Goal: Transaction & Acquisition: Purchase product/service

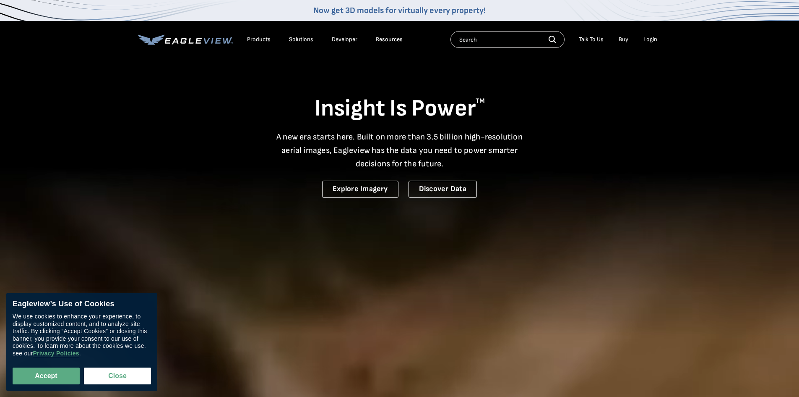
click at [656, 39] on div "Login" at bounding box center [651, 40] width 14 height 8
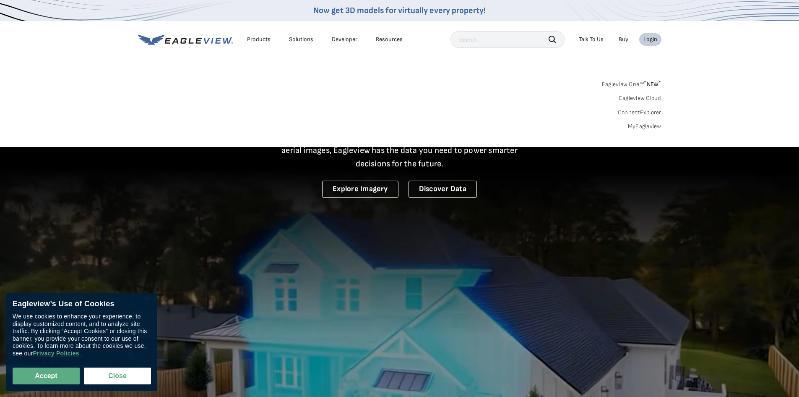
click at [653, 123] on link "MyEagleview" at bounding box center [645, 127] width 34 height 8
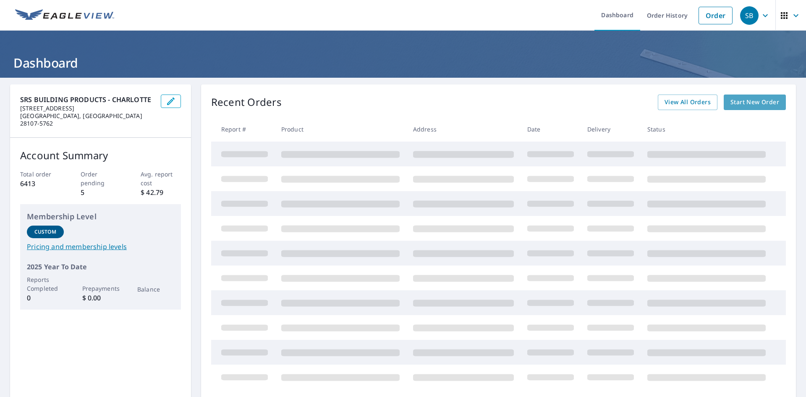
click at [737, 98] on span "Start New Order" at bounding box center [754, 102] width 49 height 10
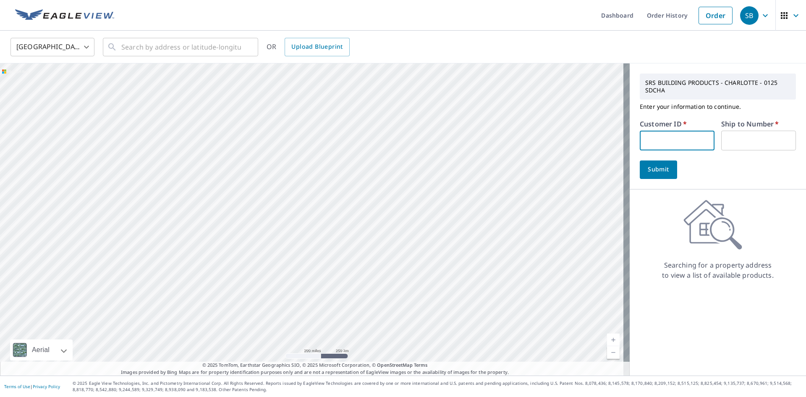
paste input "S066754"
type input "S066754"
click at [743, 145] on input "text" at bounding box center [758, 141] width 75 height 20
type input "1"
click at [220, 47] on input "text" at bounding box center [181, 46] width 120 height 23
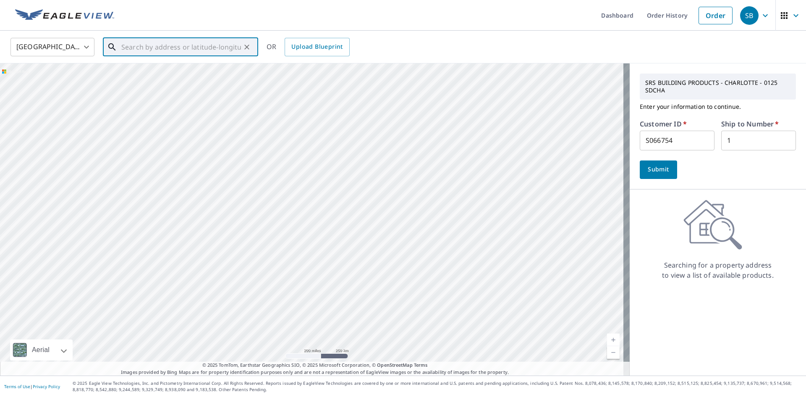
paste input "2923 Meadow Creek Ln Monroe, NC 28110"
type input "2923 Meadow Creek Ln Monroe, NC 28110"
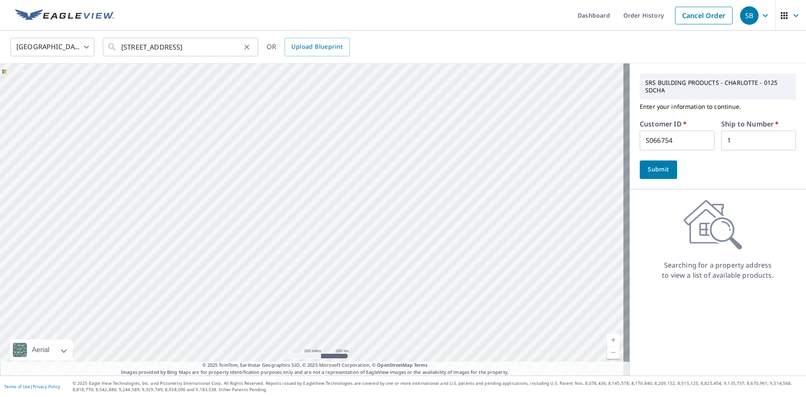
scroll to position [0, 0]
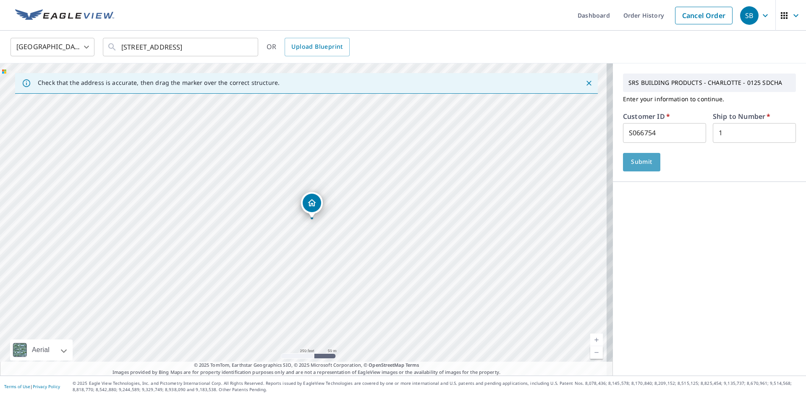
click at [649, 166] on button "Submit" at bounding box center [641, 162] width 37 height 18
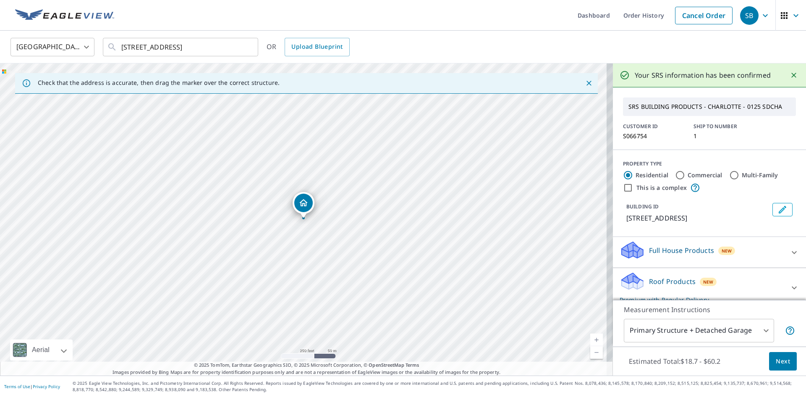
click at [784, 360] on button "Next" at bounding box center [783, 361] width 28 height 19
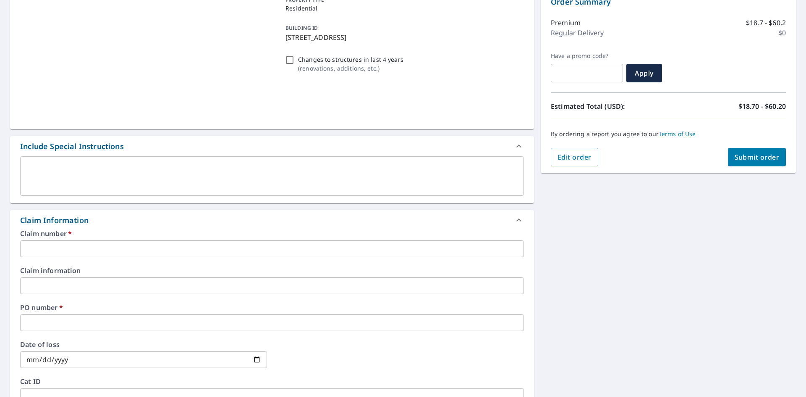
scroll to position [126, 0]
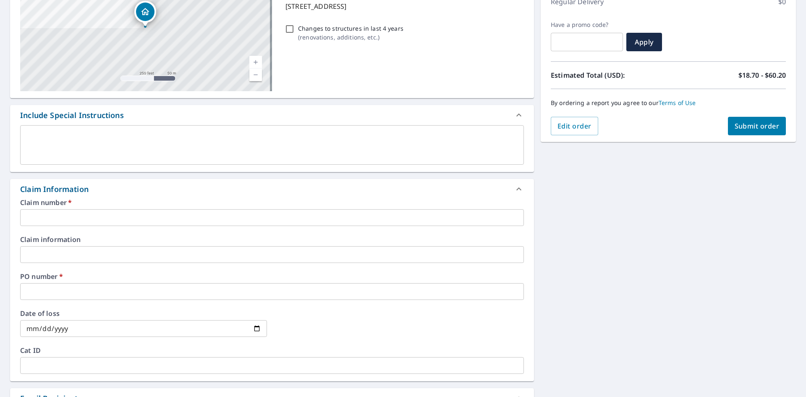
click at [158, 224] on input "text" at bounding box center [272, 217] width 504 height 17
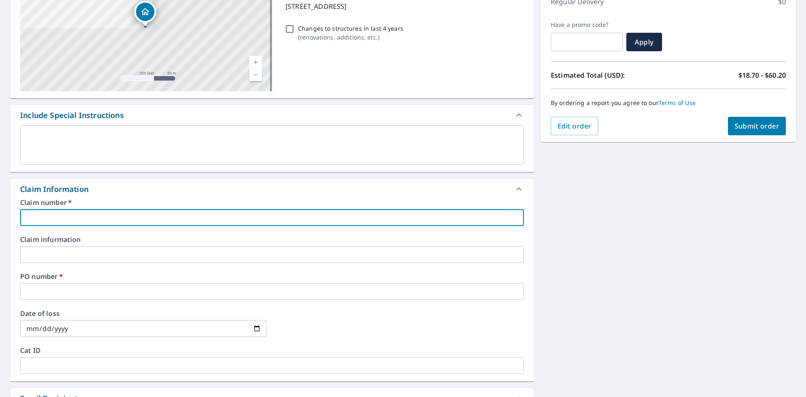
type input "125"
checkbox input "true"
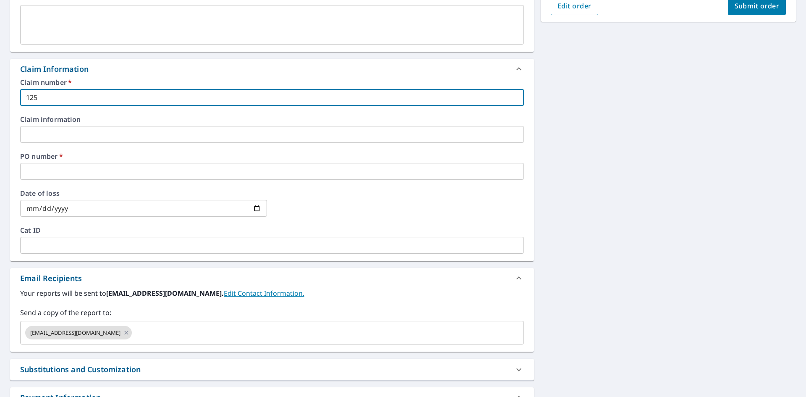
scroll to position [252, 0]
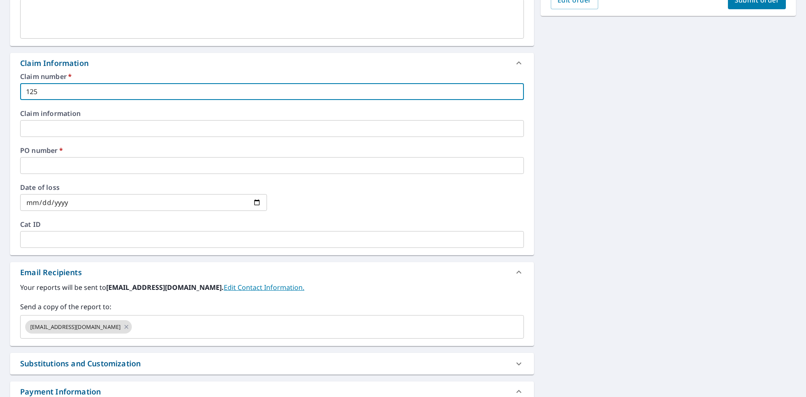
click at [105, 165] on input "text" at bounding box center [272, 165] width 504 height 17
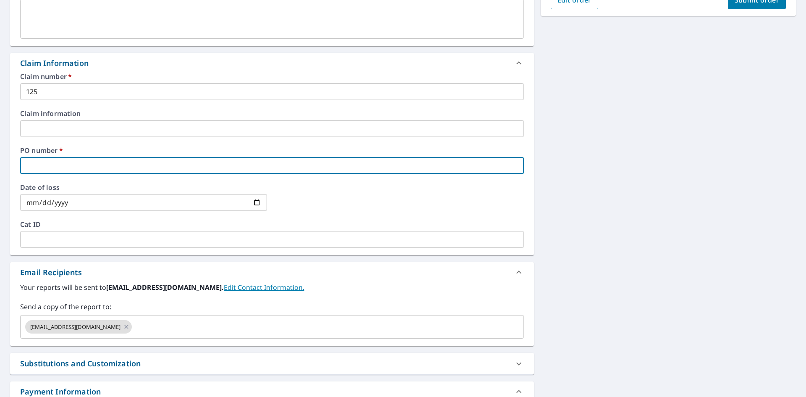
type input "2125"
checkbox input "true"
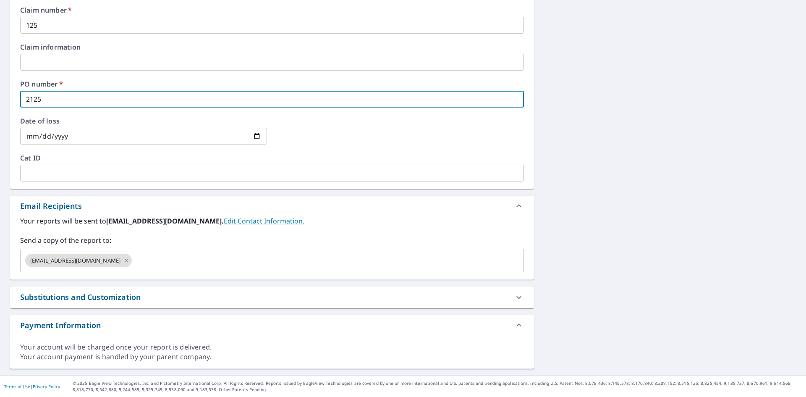
scroll to position [276, 0]
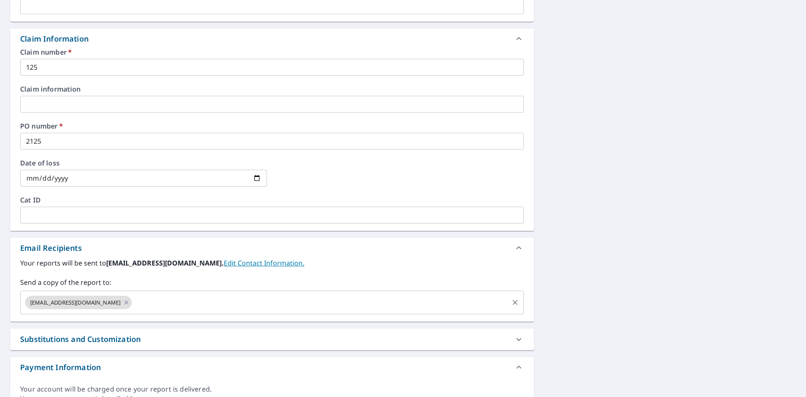
drag, startPoint x: 238, startPoint y: 316, endPoint x: 241, endPoint y: 309, distance: 7.9
click at [238, 316] on div "Your reports will be sent to sdcha0125@srsicorp.com. Edit Contact Information. …" at bounding box center [272, 289] width 524 height 63
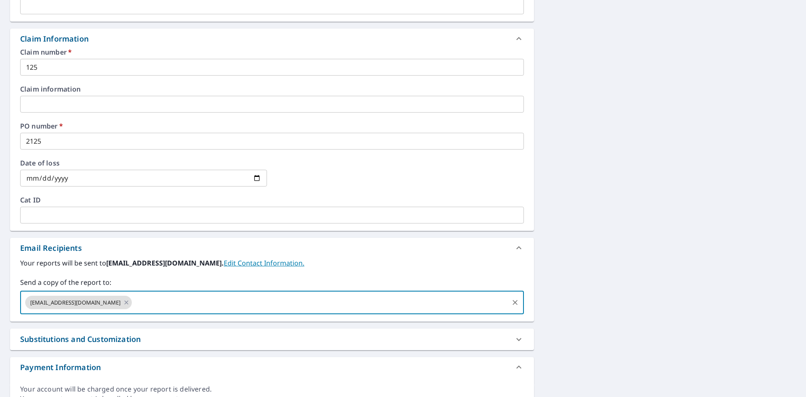
click at [243, 302] on input "text" at bounding box center [320, 302] width 374 height 16
paste input "Seth.Pardue@srsbuildingproducts.com"
type input "Seth.Pardue@srsbuildingproducts.com"
click at [358, 262] on label "Your reports will be sent to sdcha0125@srsicorp.com. Edit Contact Information." at bounding box center [272, 263] width 504 height 10
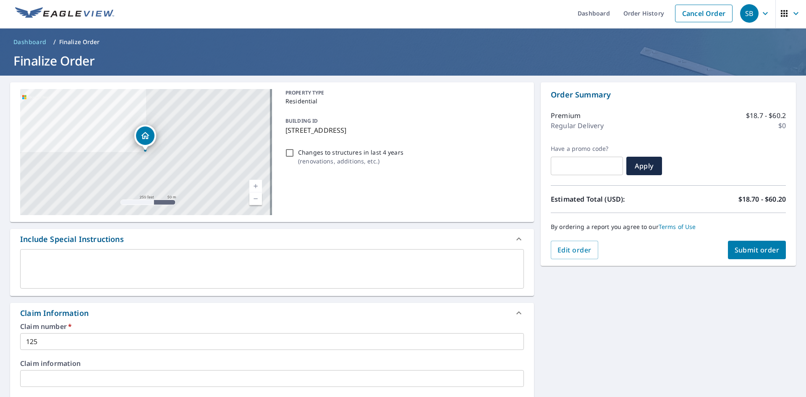
scroll to position [0, 0]
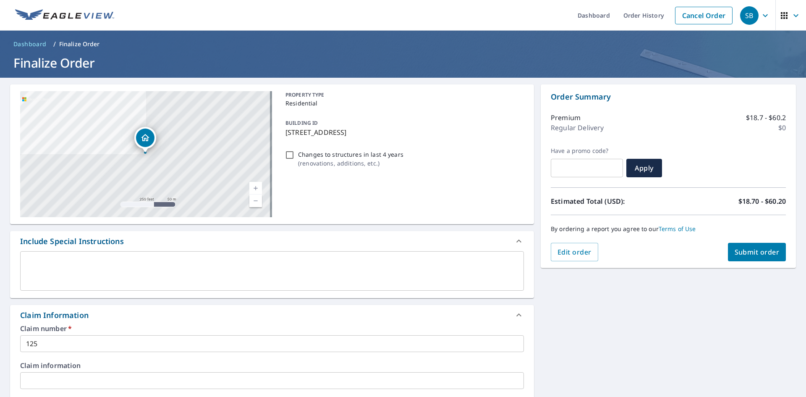
click at [757, 253] on span "Submit order" at bounding box center [756, 251] width 45 height 9
checkbox input "true"
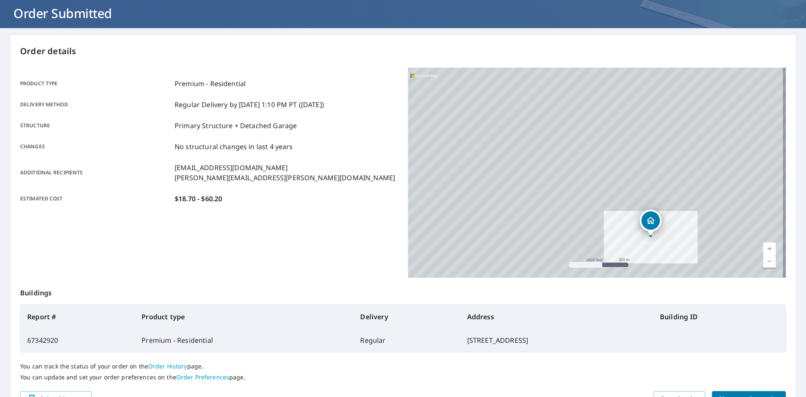
scroll to position [97, 0]
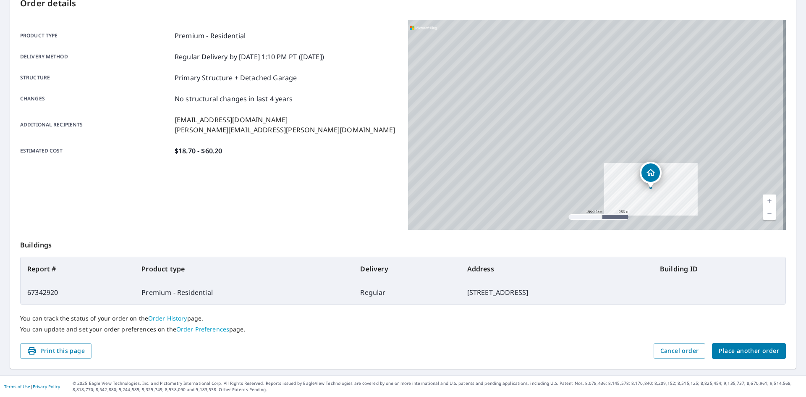
click at [746, 351] on span "Place another order" at bounding box center [748, 350] width 60 height 10
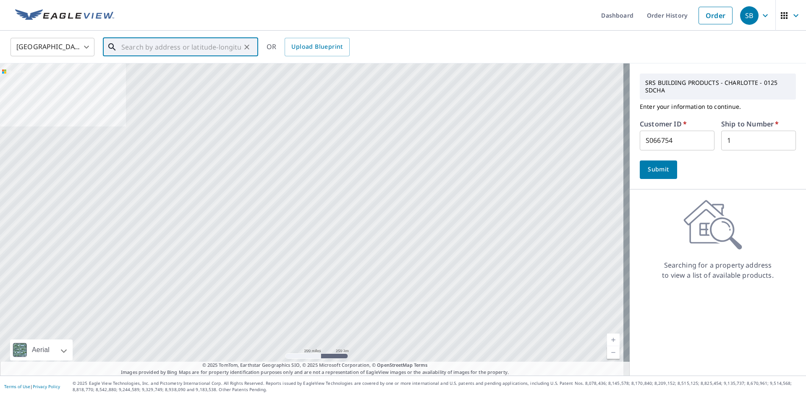
paste input "CAN118"
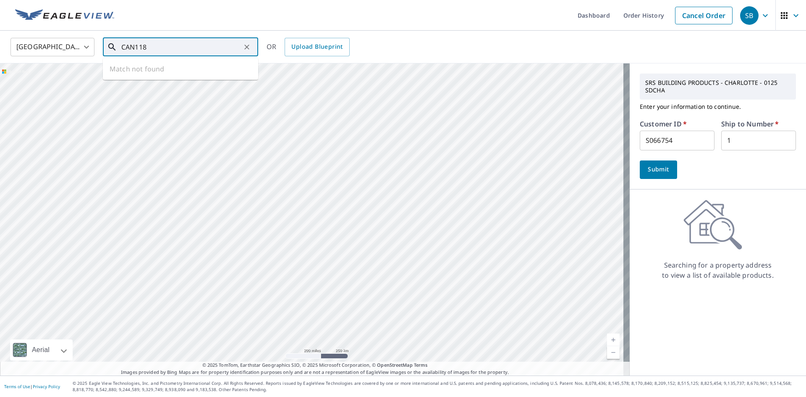
drag, startPoint x: 168, startPoint y: 46, endPoint x: 34, endPoint y: 34, distance: 134.9
click at [34, 34] on div "United States US ​ CAN118 ​ Match not found OR Upload Blueprint" at bounding box center [403, 47] width 806 height 33
type input "CAN118"
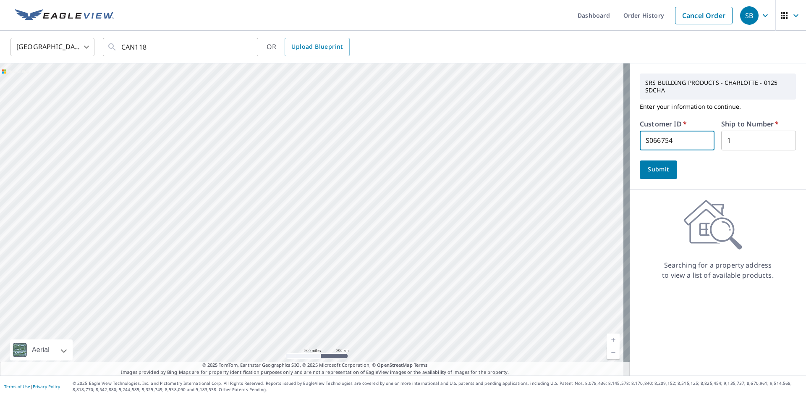
drag, startPoint x: 691, startPoint y: 145, endPoint x: 610, endPoint y: 139, distance: 81.6
click at [610, 139] on div "Aerial Road A standard road map Aerial A detailed look from above Labels Labels…" at bounding box center [403, 219] width 806 height 312
paste input "CAN118"
type input "CAN118"
drag, startPoint x: 153, startPoint y: 59, endPoint x: 153, endPoint y: 50, distance: 8.4
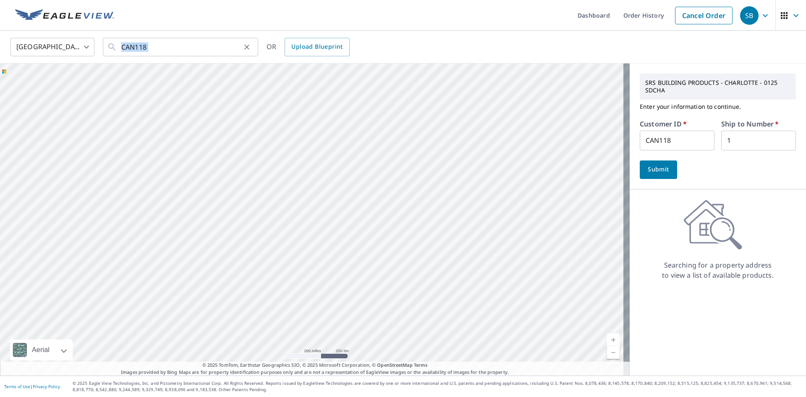
click at [153, 52] on div "United States US ​ CAN118 ​ OR Upload Blueprint" at bounding box center [403, 47] width 806 height 33
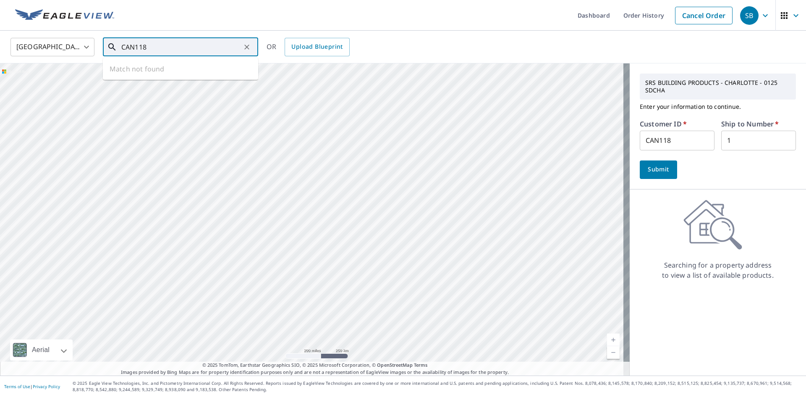
drag, startPoint x: 153, startPoint y: 50, endPoint x: 110, endPoint y: 43, distance: 43.4
click at [110, 43] on div "CAN118 ​" at bounding box center [180, 47] width 155 height 18
paste input "676 Lake Ridge Cir Cullowhee, NC 28723"
type input "676 Lake Ridge Cir Cullowhee, NC 28723"
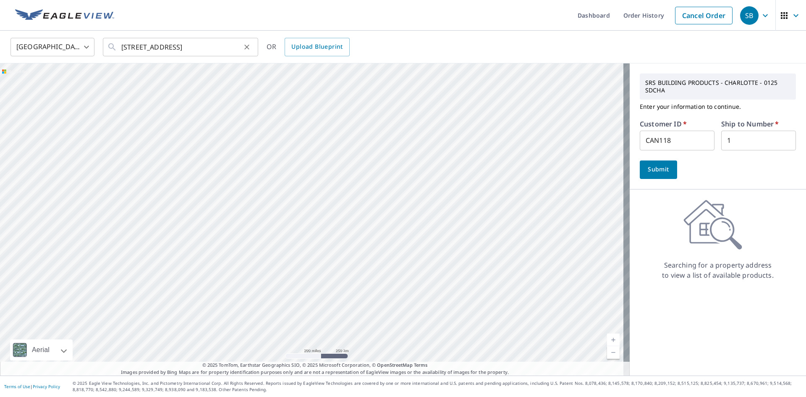
scroll to position [0, 0]
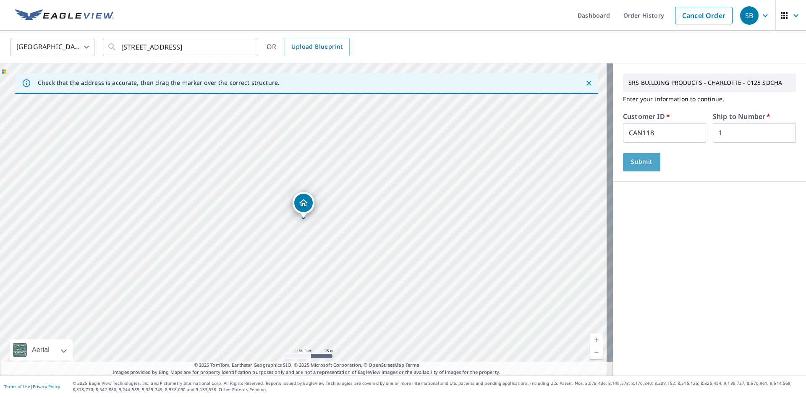
click at [647, 159] on button "Submit" at bounding box center [641, 162] width 37 height 18
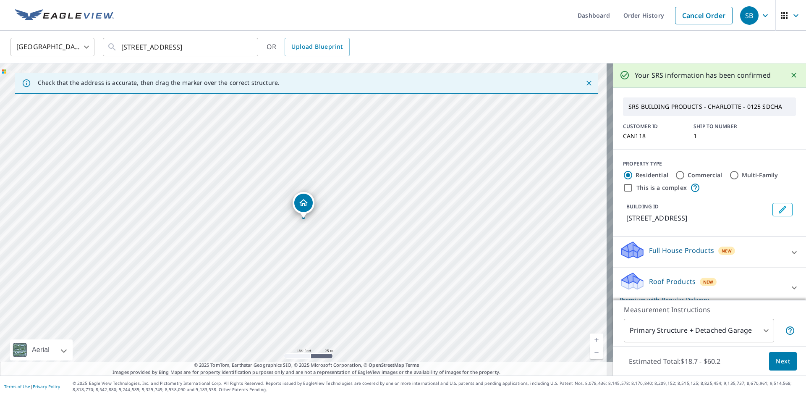
click at [770, 355] on button "Next" at bounding box center [783, 361] width 28 height 19
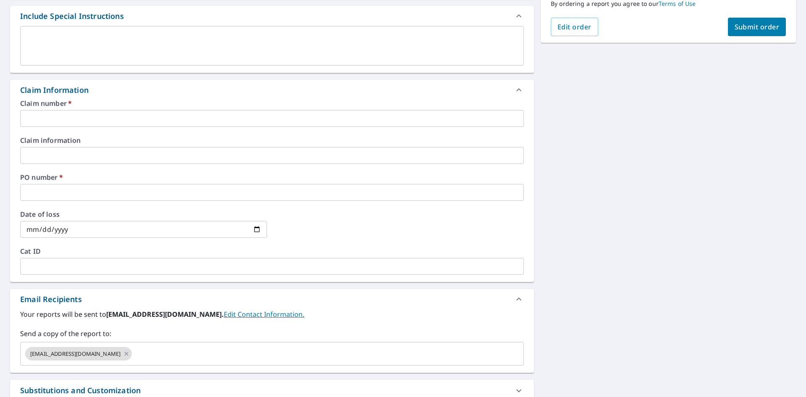
scroll to position [210, 0]
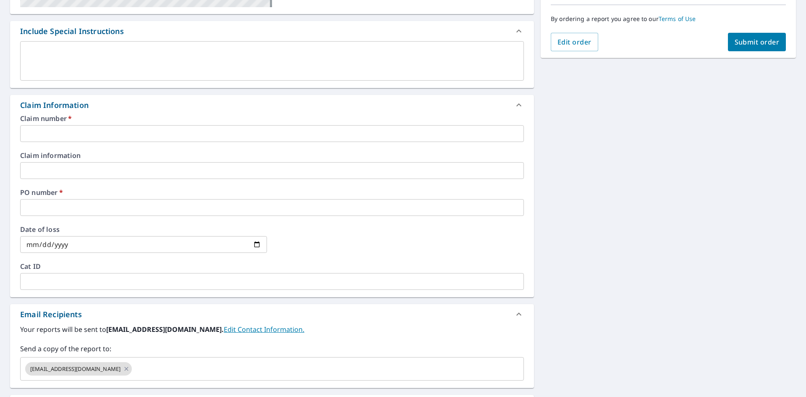
drag, startPoint x: 131, startPoint y: 130, endPoint x: 123, endPoint y: 136, distance: 10.2
click at [131, 130] on input "text" at bounding box center [272, 133] width 504 height 17
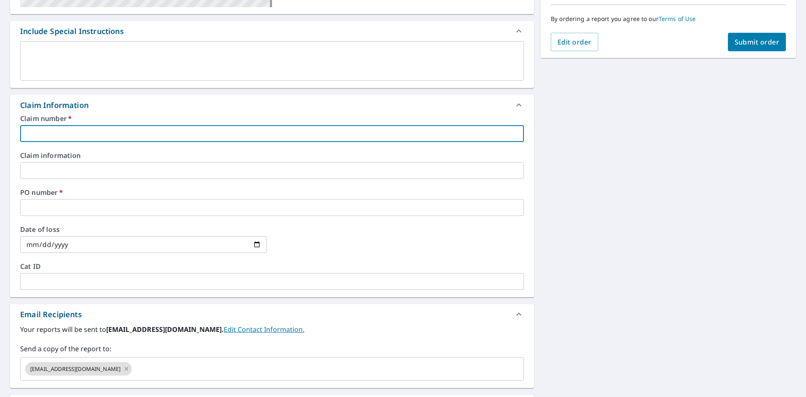
type input "125"
checkbox input "true"
click at [99, 206] on input "text" at bounding box center [272, 207] width 504 height 17
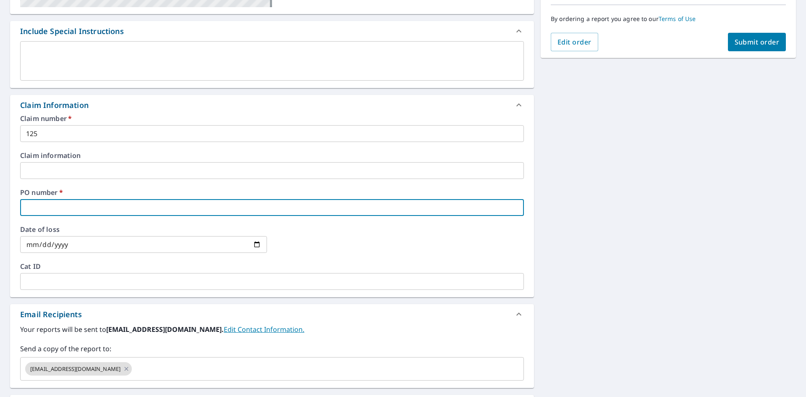
type input "2125"
checkbox input "true"
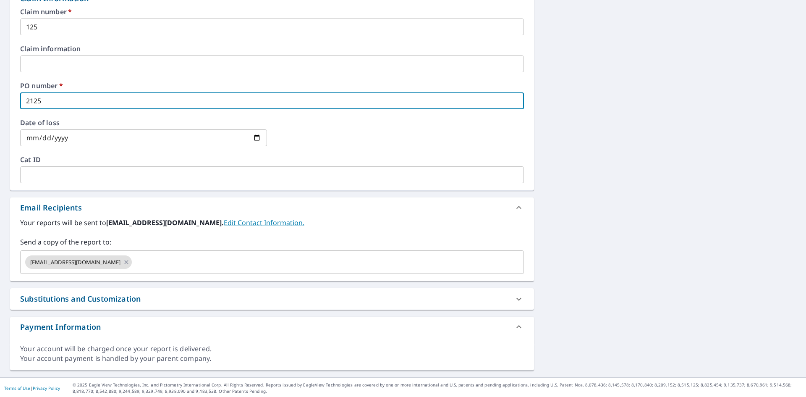
scroll to position [318, 0]
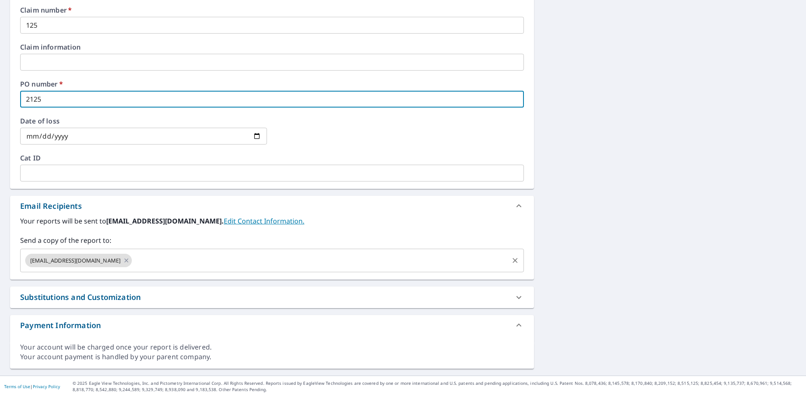
click at [194, 264] on input "text" at bounding box center [320, 260] width 374 height 16
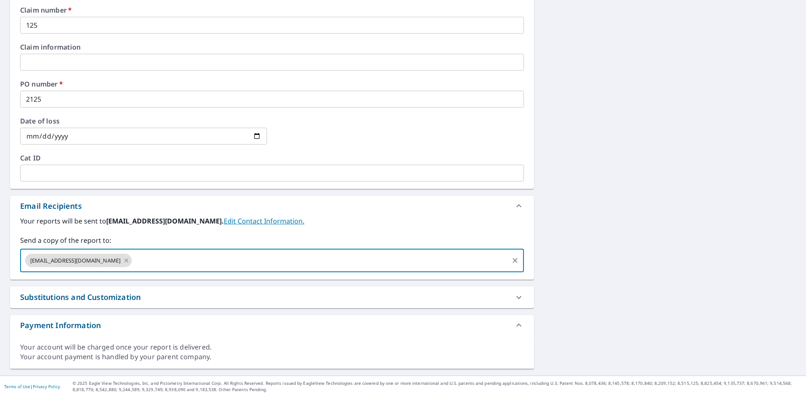
paste input "Seth.Pardue@srsbuildingproducts.com"
type input "Seth.Pardue@srsbuildingproducts.com"
click at [320, 243] on label "Send a copy of the report to:" at bounding box center [272, 240] width 504 height 10
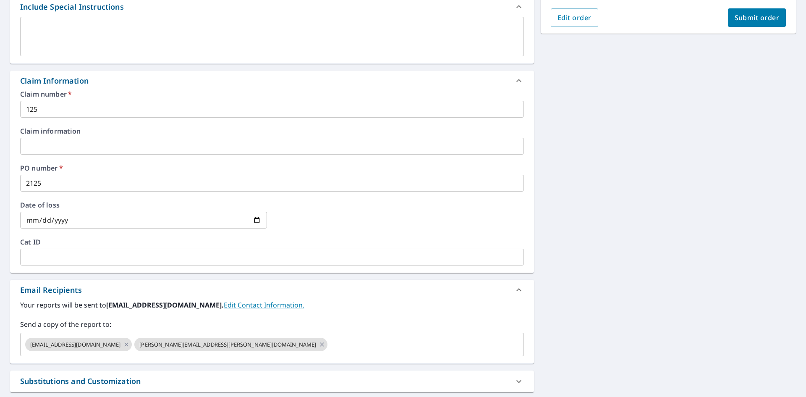
scroll to position [150, 0]
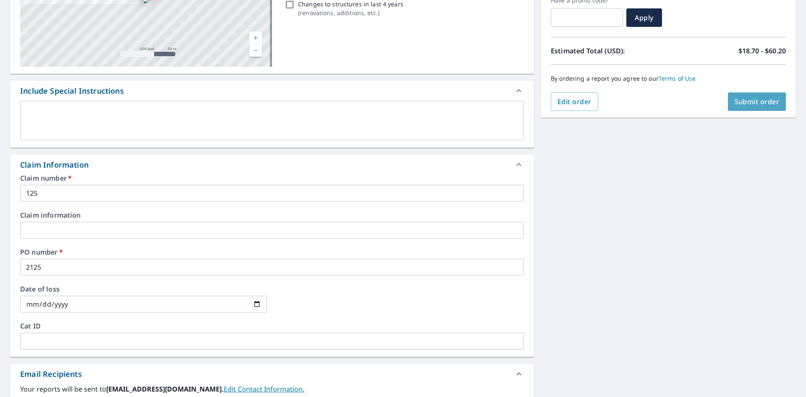
click at [753, 104] on span "Submit order" at bounding box center [756, 101] width 45 height 9
checkbox input "true"
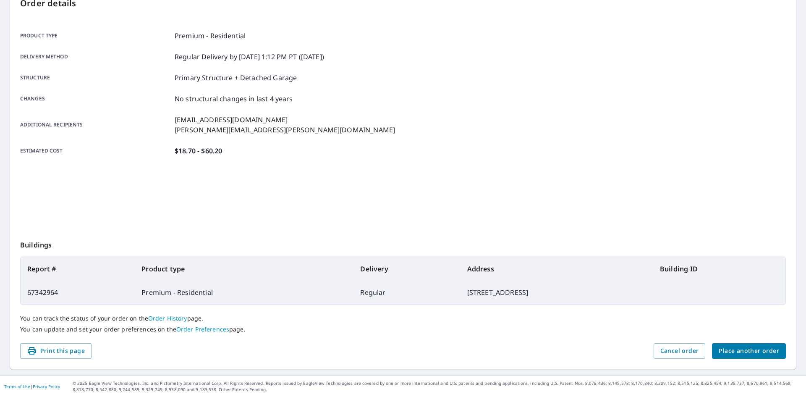
scroll to position [97, 0]
